Goal: Find specific page/section: Find specific page/section

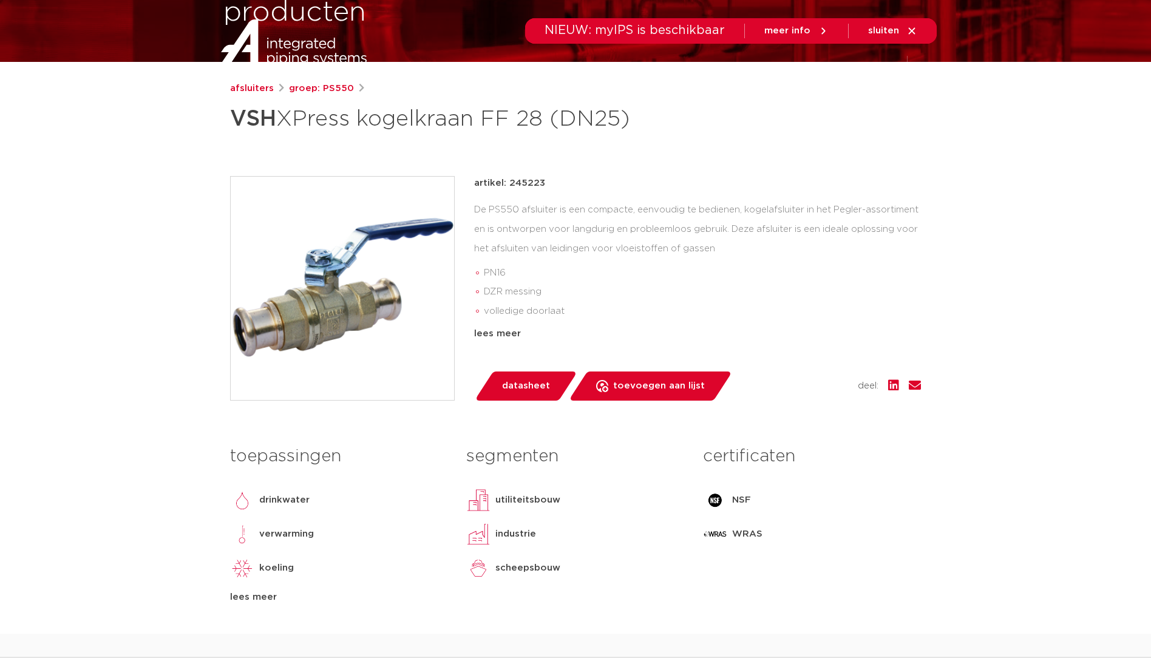
scroll to position [202, 0]
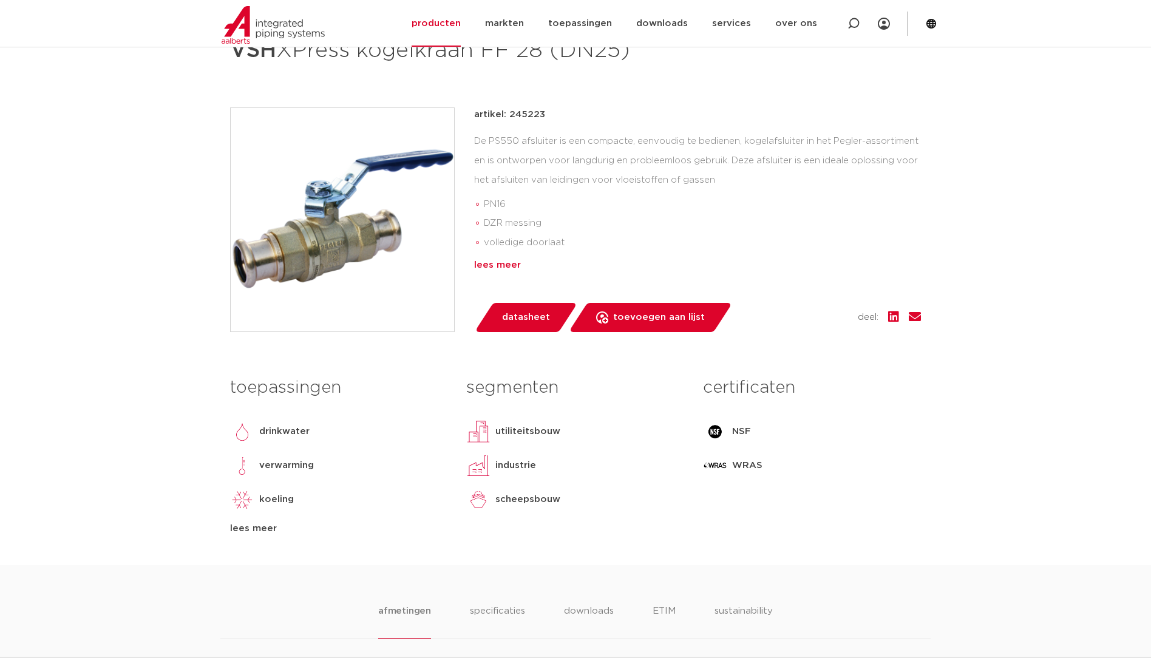
click at [487, 268] on div "lees meer" at bounding box center [697, 265] width 447 height 15
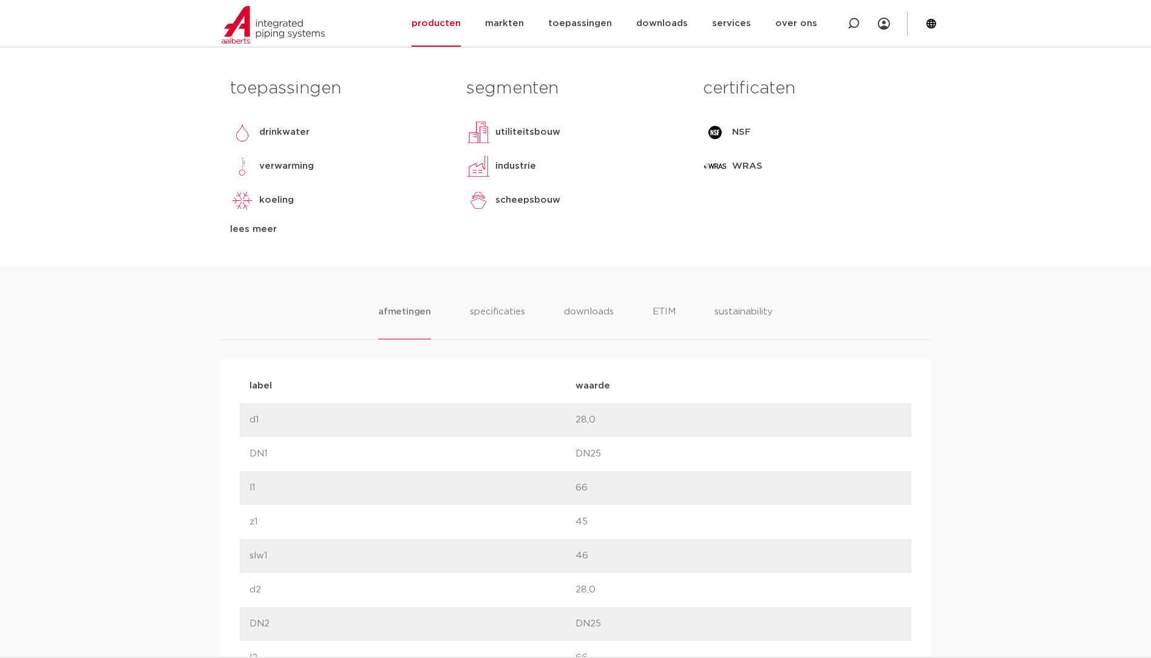
scroll to position [607, 0]
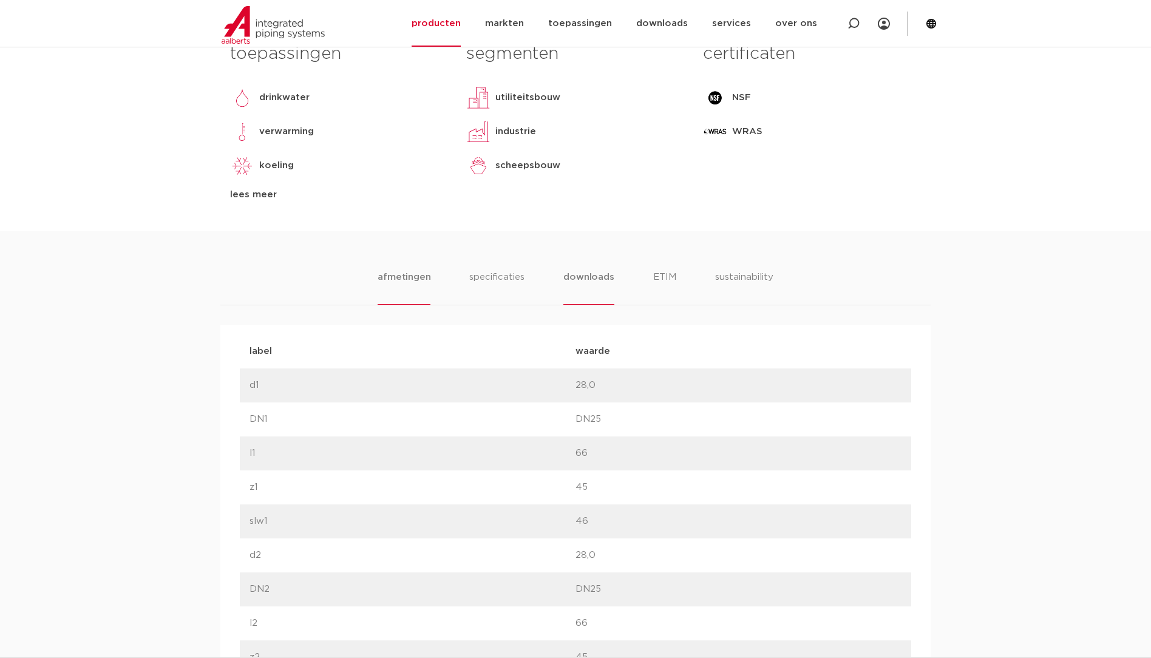
click at [605, 279] on li "downloads" at bounding box center [588, 287] width 50 height 35
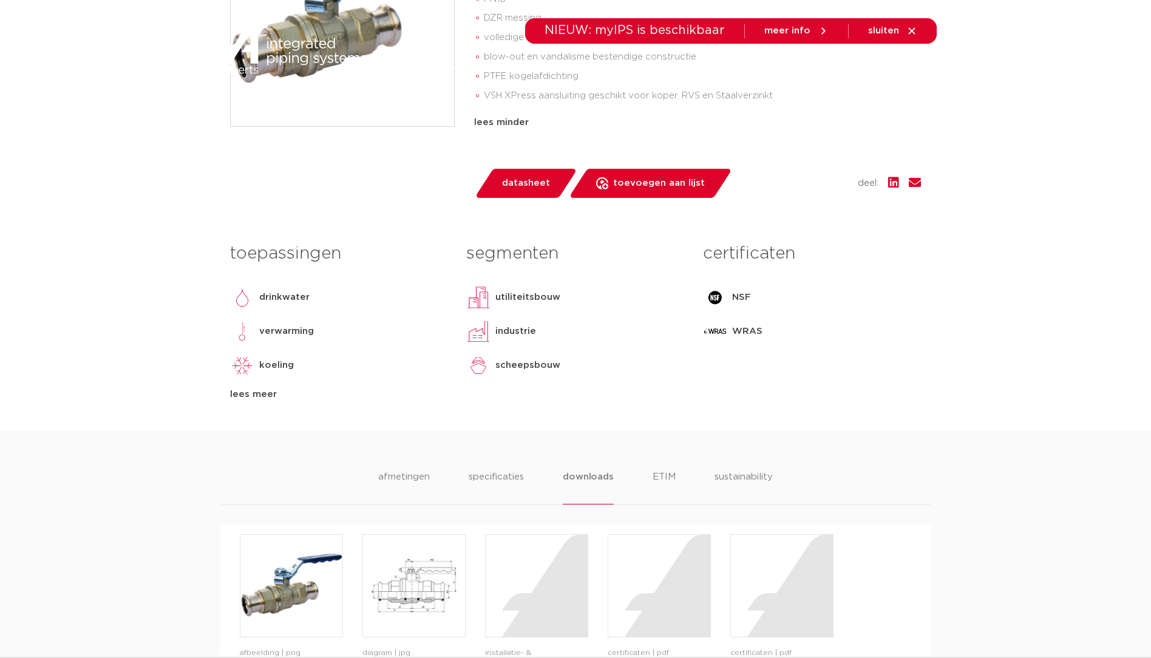
scroll to position [0, 0]
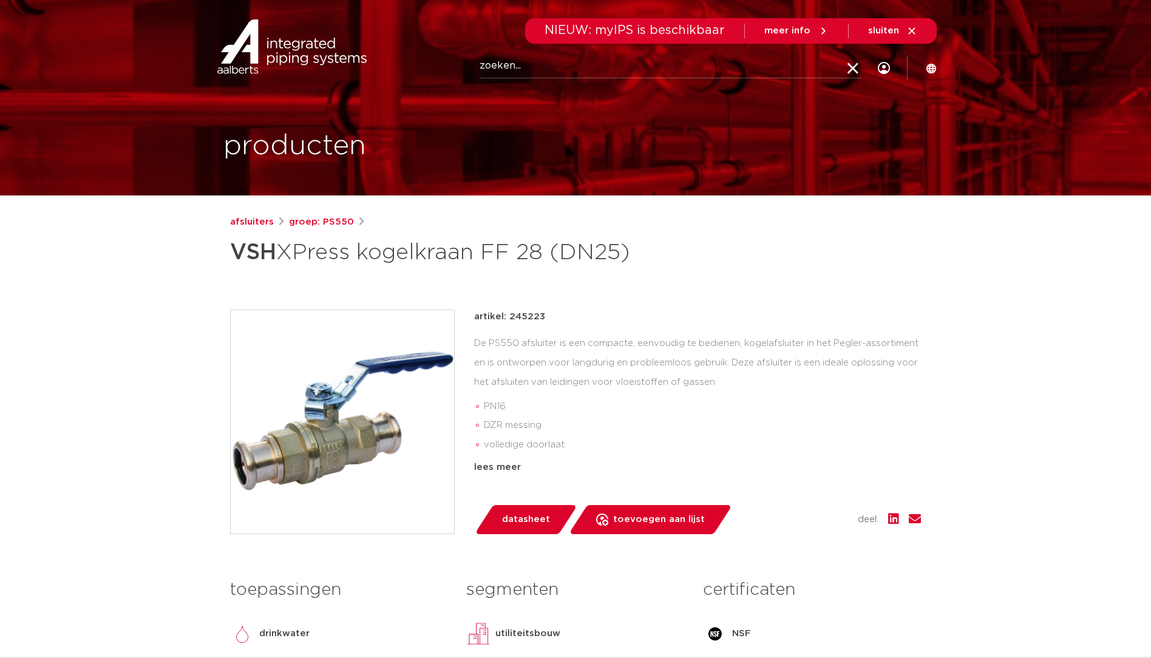
click at [670, 67] on input "Zoeken" at bounding box center [671, 66] width 382 height 24
type input "320735"
click button "Zoeken" at bounding box center [0, 0] width 0 height 0
